Goal: Find specific page/section: Find specific page/section

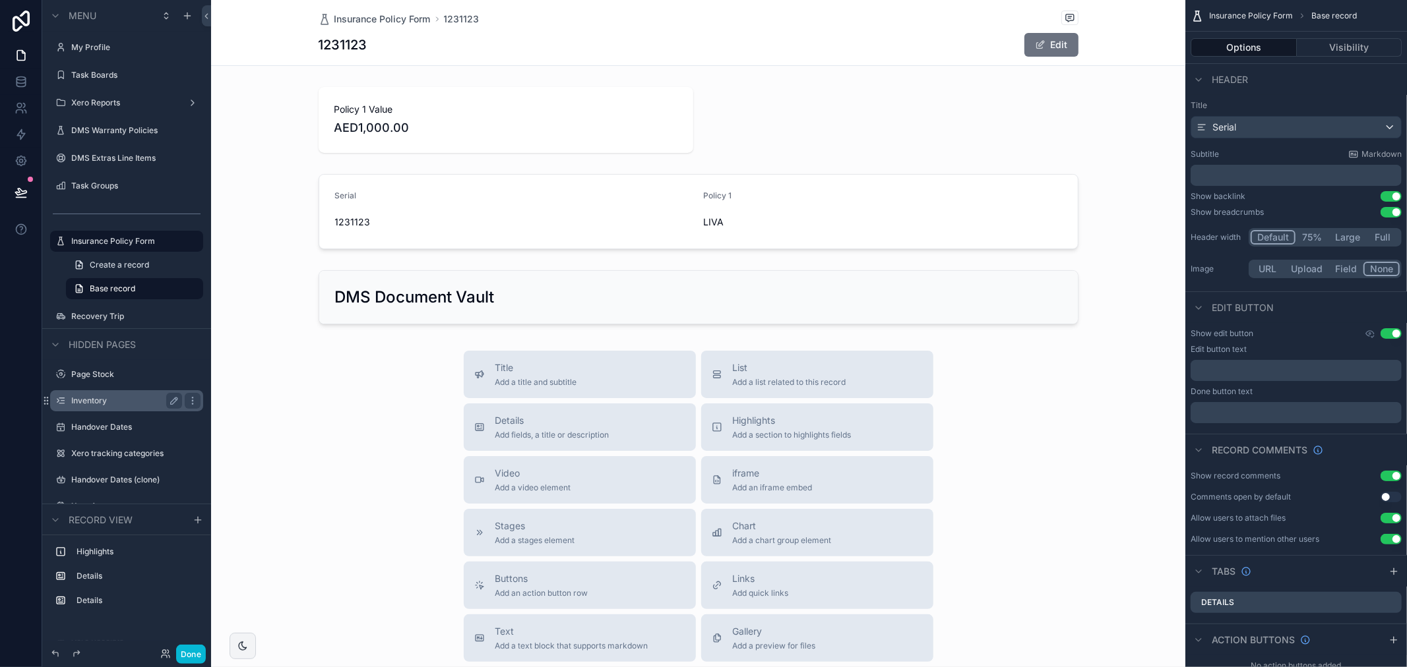
click at [133, 396] on label "Inventory" at bounding box center [124, 401] width 106 height 11
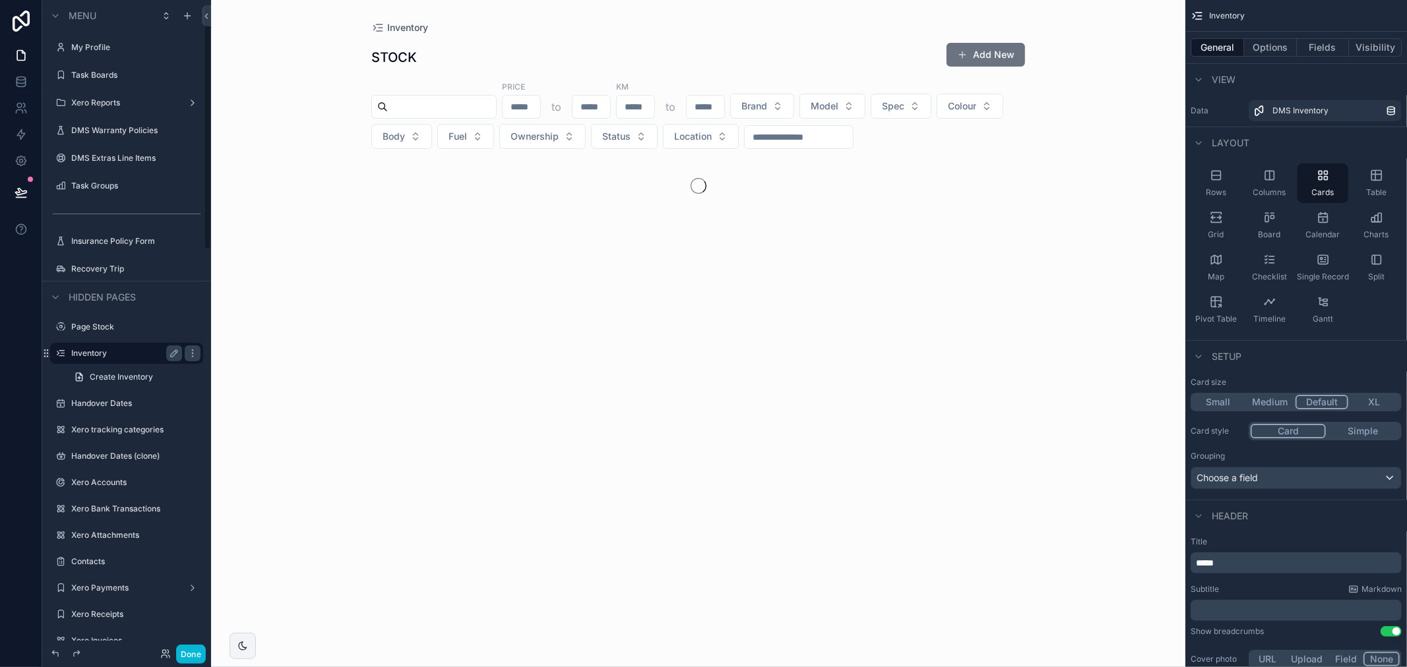
scroll to position [14, 0]
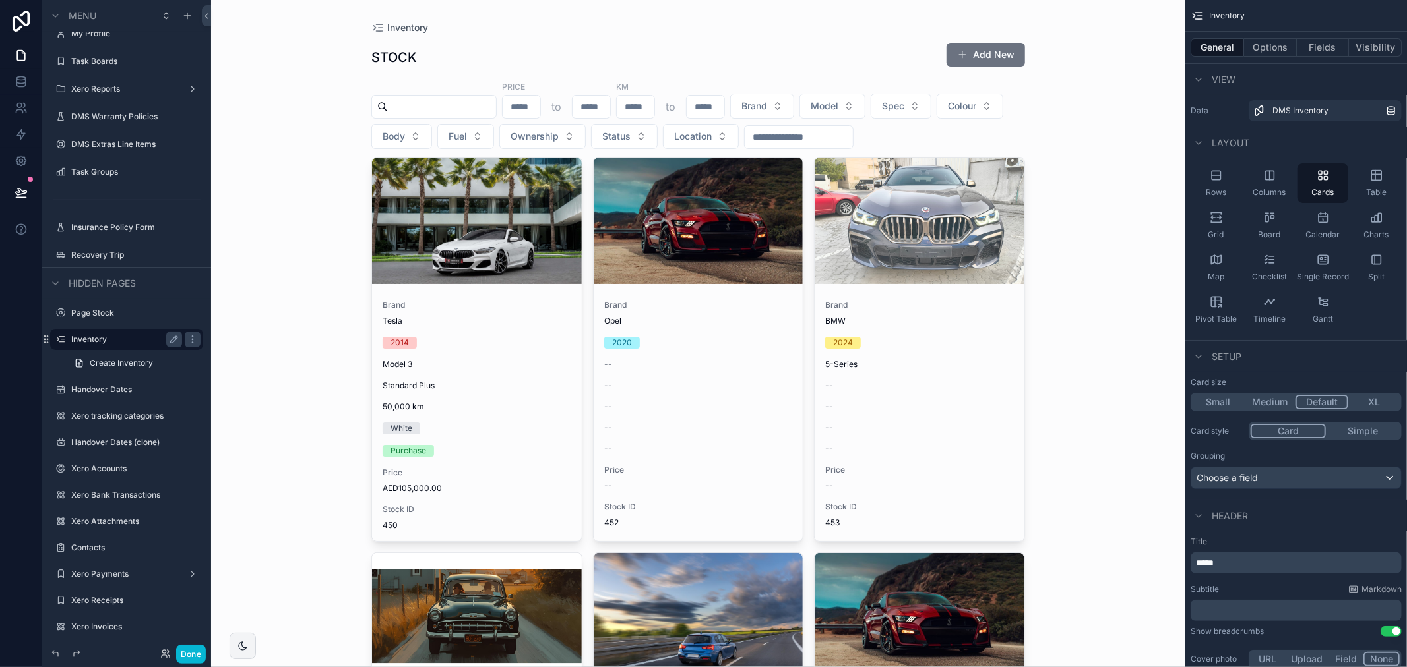
click at [463, 259] on div "scrollable content" at bounding box center [477, 221] width 210 height 127
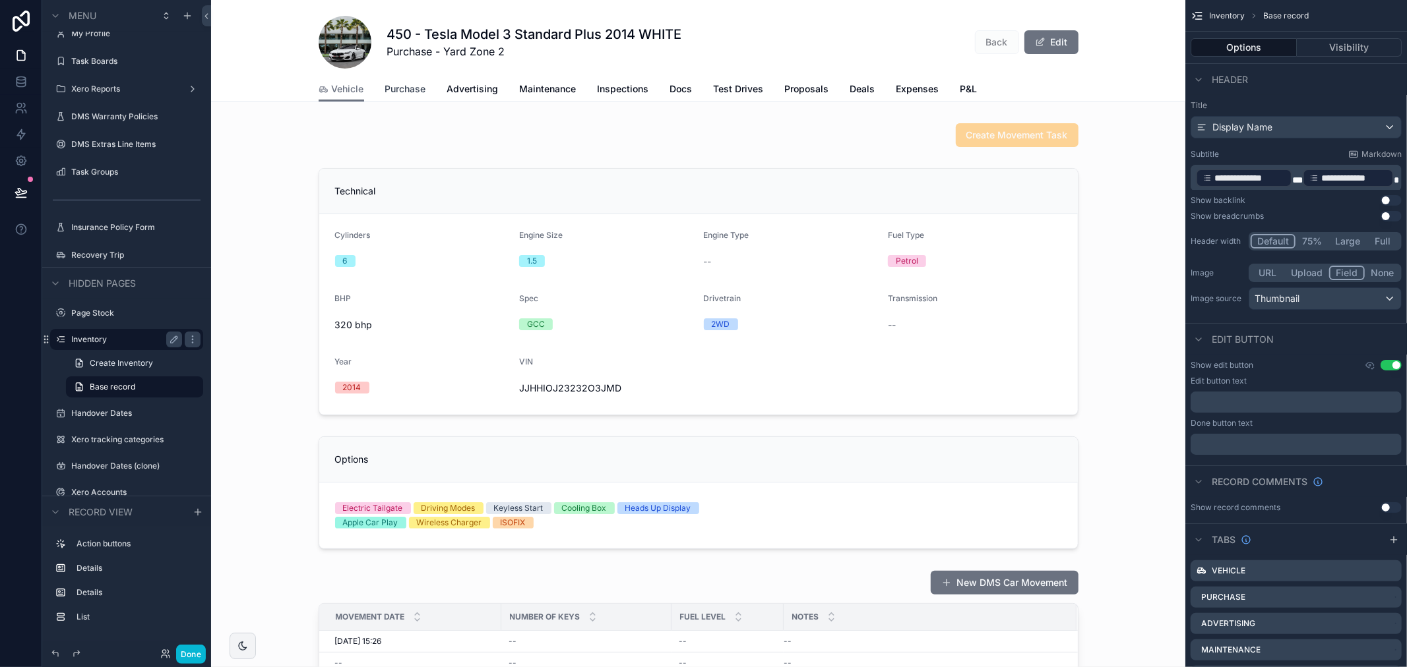
click at [398, 96] on link "Purchase" at bounding box center [405, 90] width 41 height 26
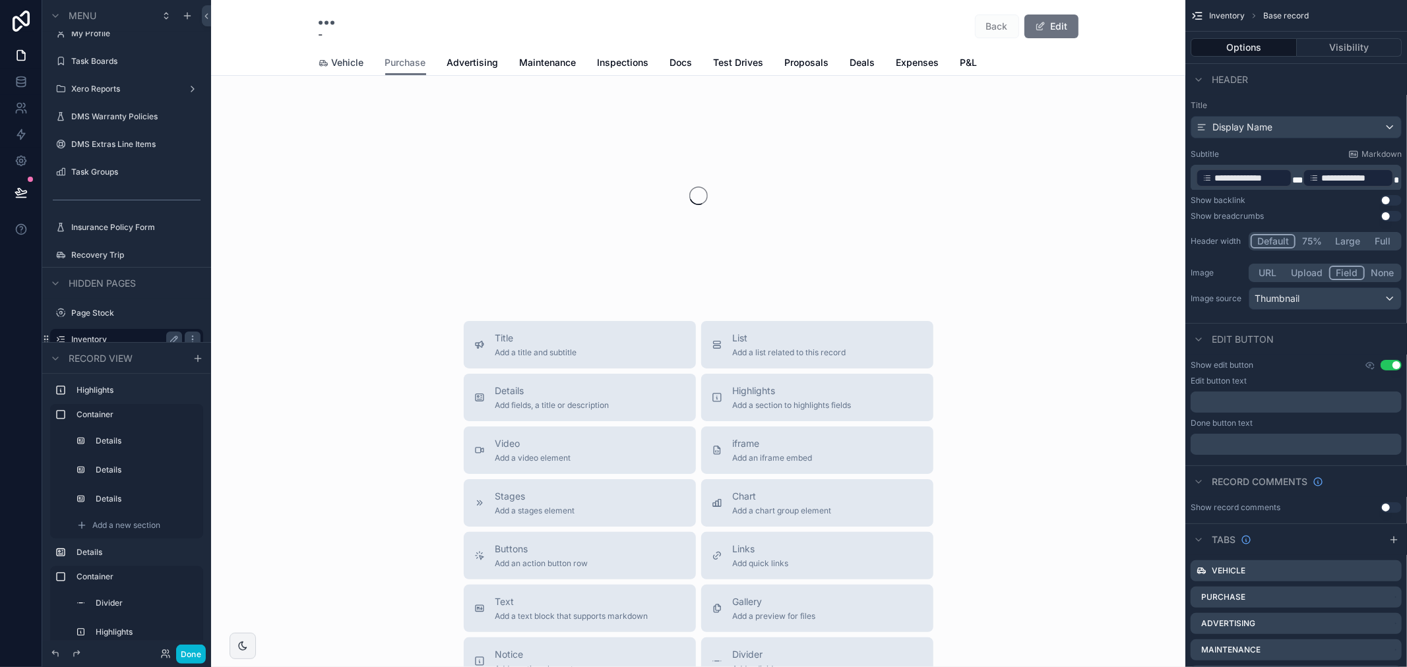
click at [325, 68] on div "Vehicle" at bounding box center [342, 62] width 46 height 13
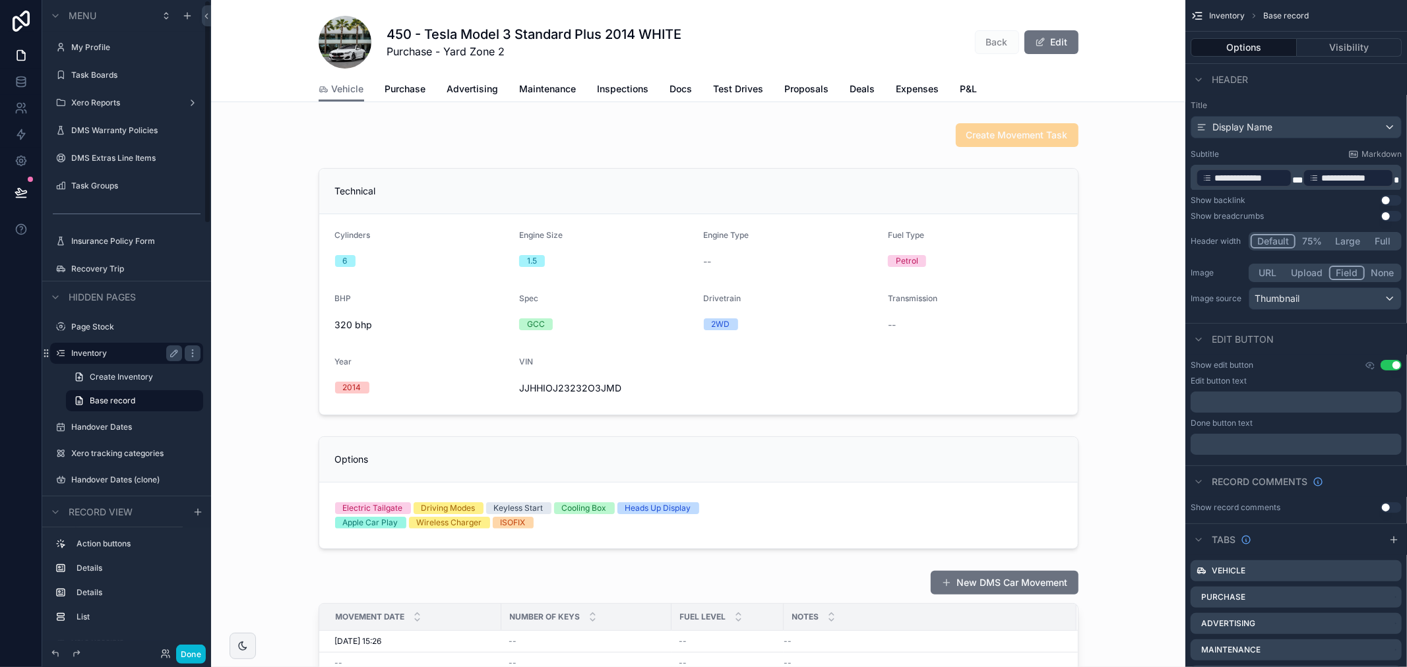
click at [127, 355] on label "Inventory" at bounding box center [124, 353] width 106 height 11
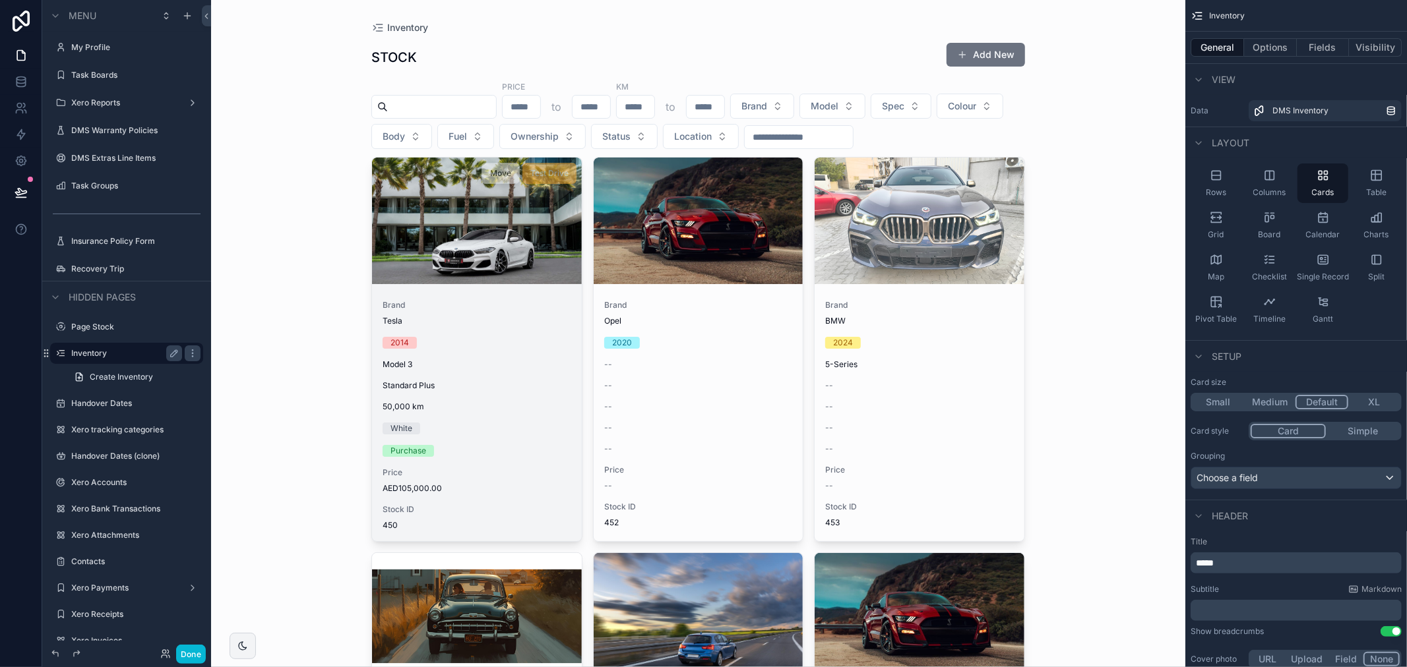
click at [515, 232] on div "scrollable content" at bounding box center [477, 221] width 210 height 127
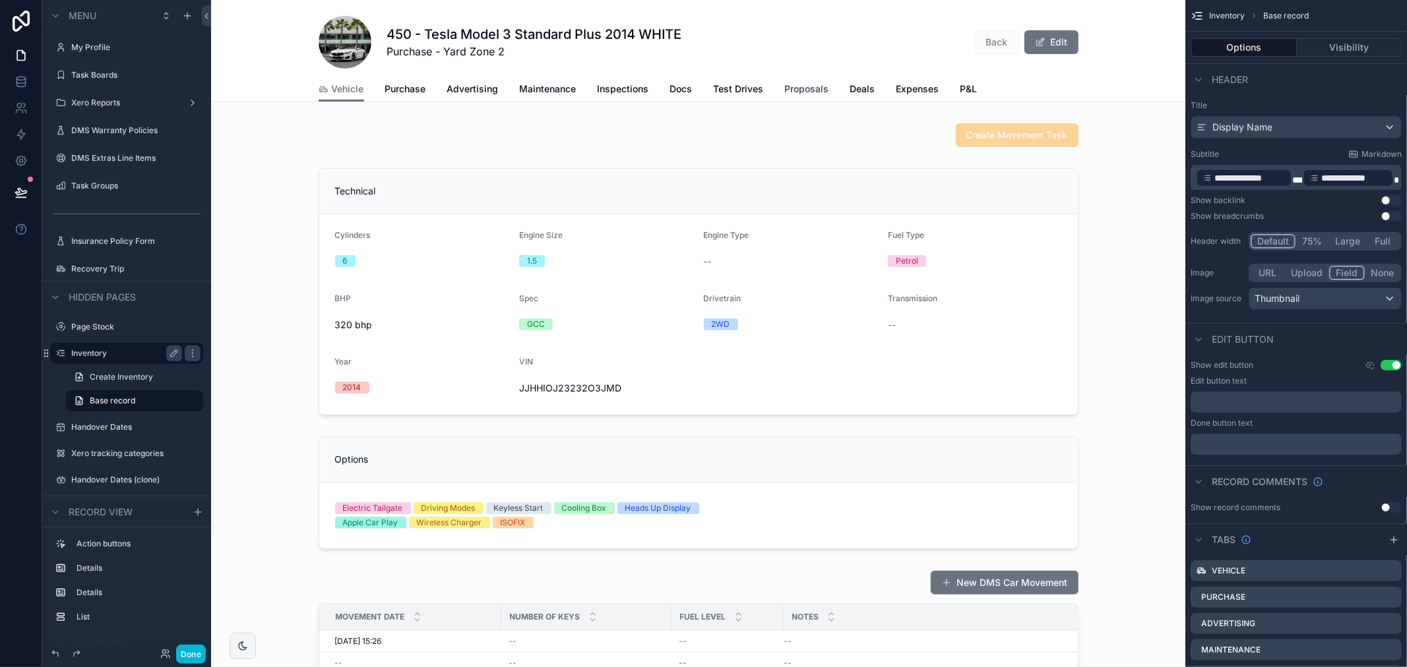
click at [803, 93] on span "Proposals" at bounding box center [807, 88] width 44 height 13
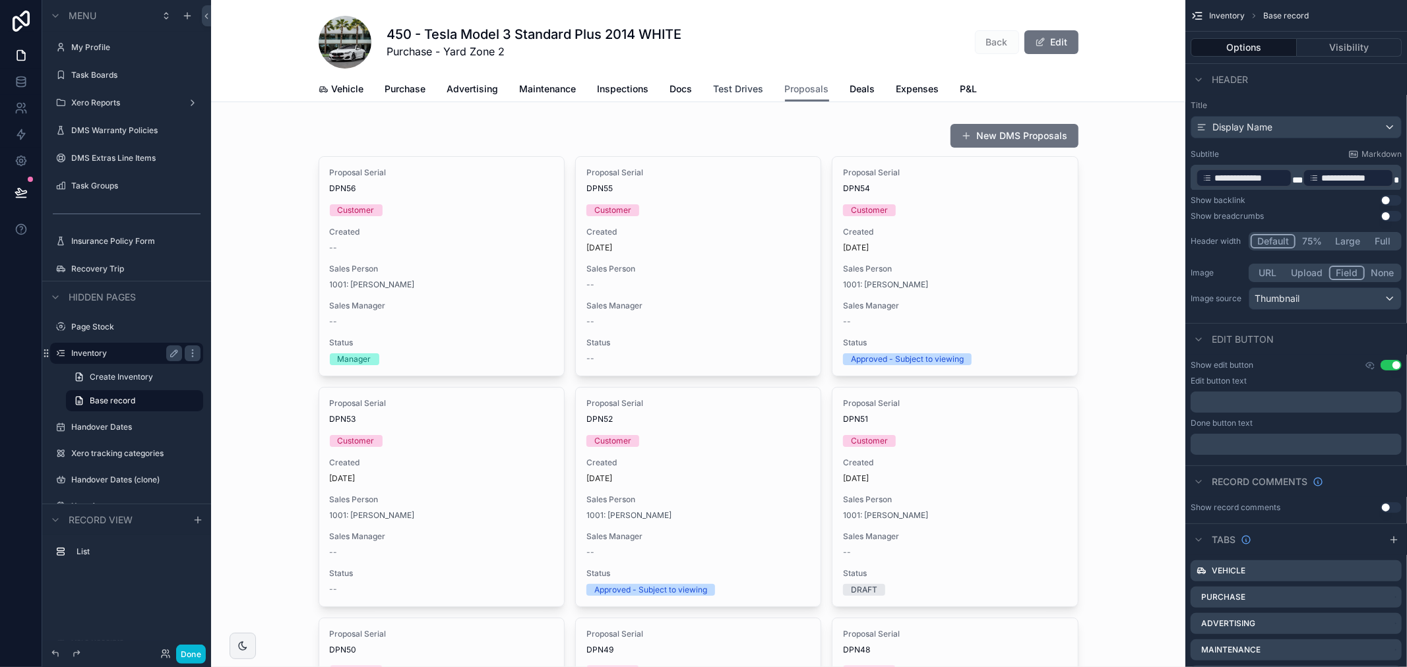
click at [743, 95] on span "Test Drives" at bounding box center [739, 88] width 50 height 13
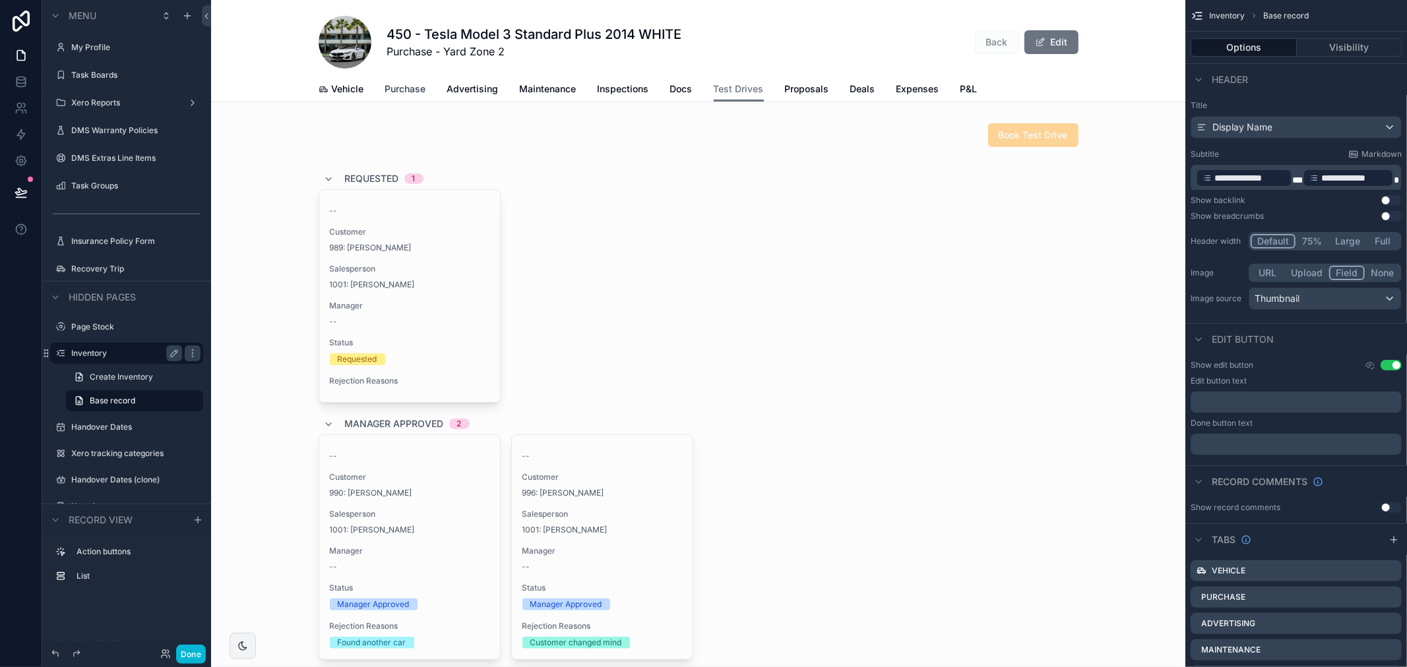
click at [385, 92] on span "Purchase" at bounding box center [405, 88] width 41 height 13
